Goal: Navigation & Orientation: Find specific page/section

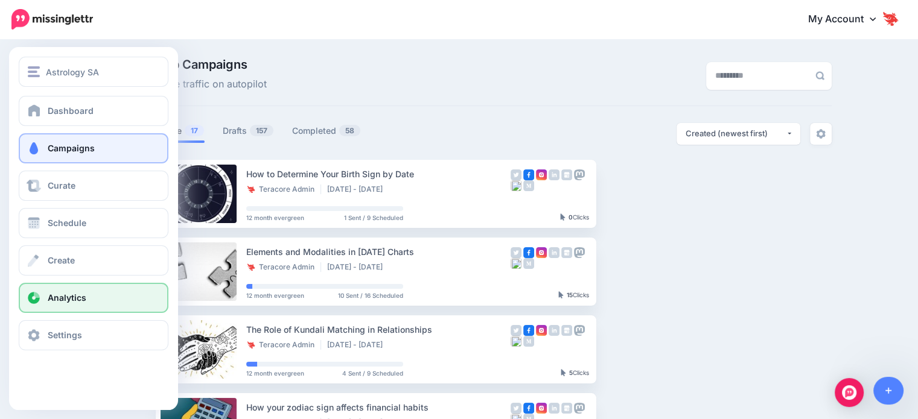
click at [80, 310] on link "Analytics" at bounding box center [94, 298] width 150 height 30
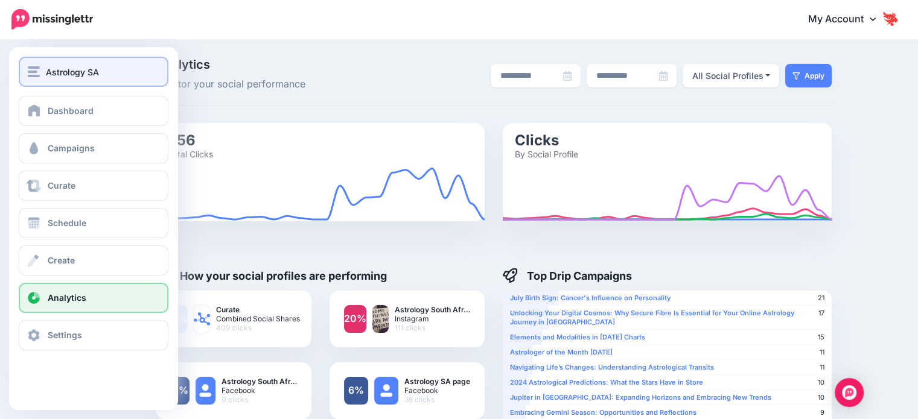
click at [68, 77] on span "Astrology SA" at bounding box center [72, 72] width 53 height 14
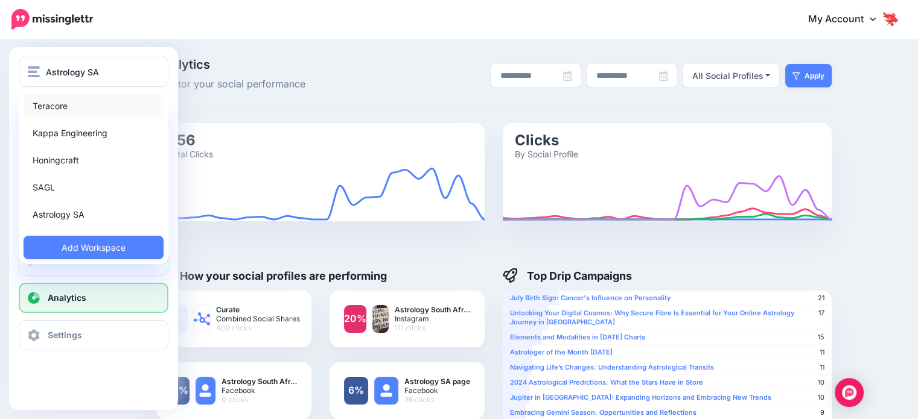
click at [68, 103] on link "Teracore" at bounding box center [94, 106] width 140 height 24
